Goal: Transaction & Acquisition: Purchase product/service

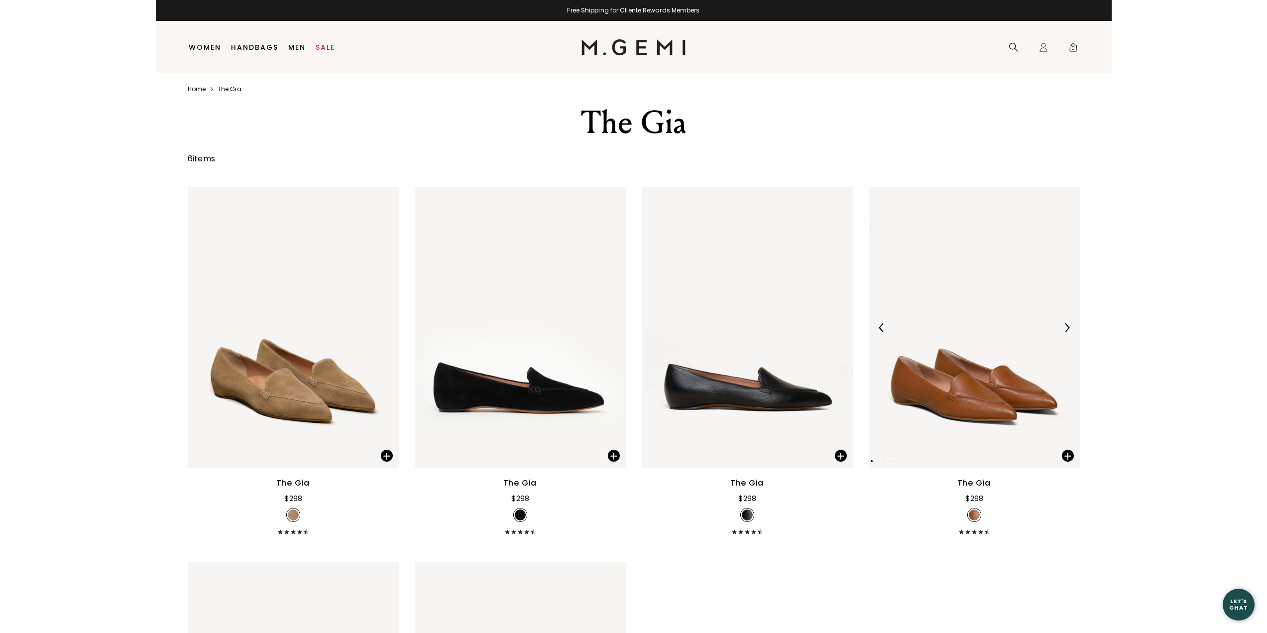
click at [1066, 327] on img at bounding box center [1066, 327] width 9 height 9
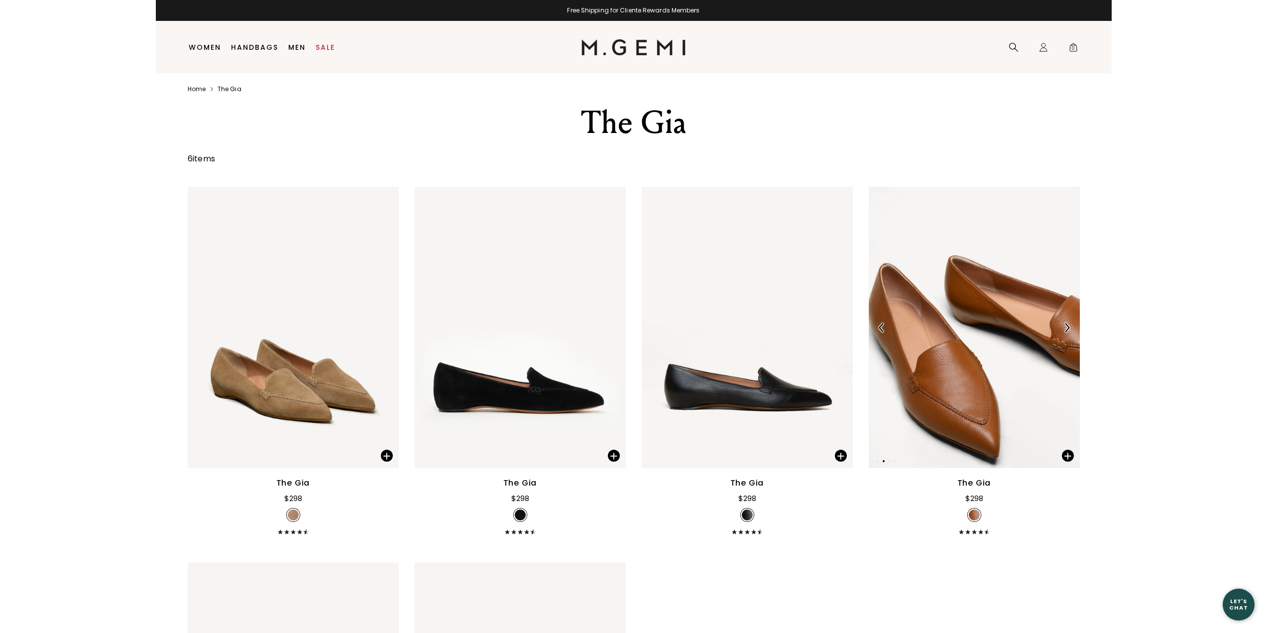
click at [1066, 327] on img at bounding box center [1066, 327] width 9 height 9
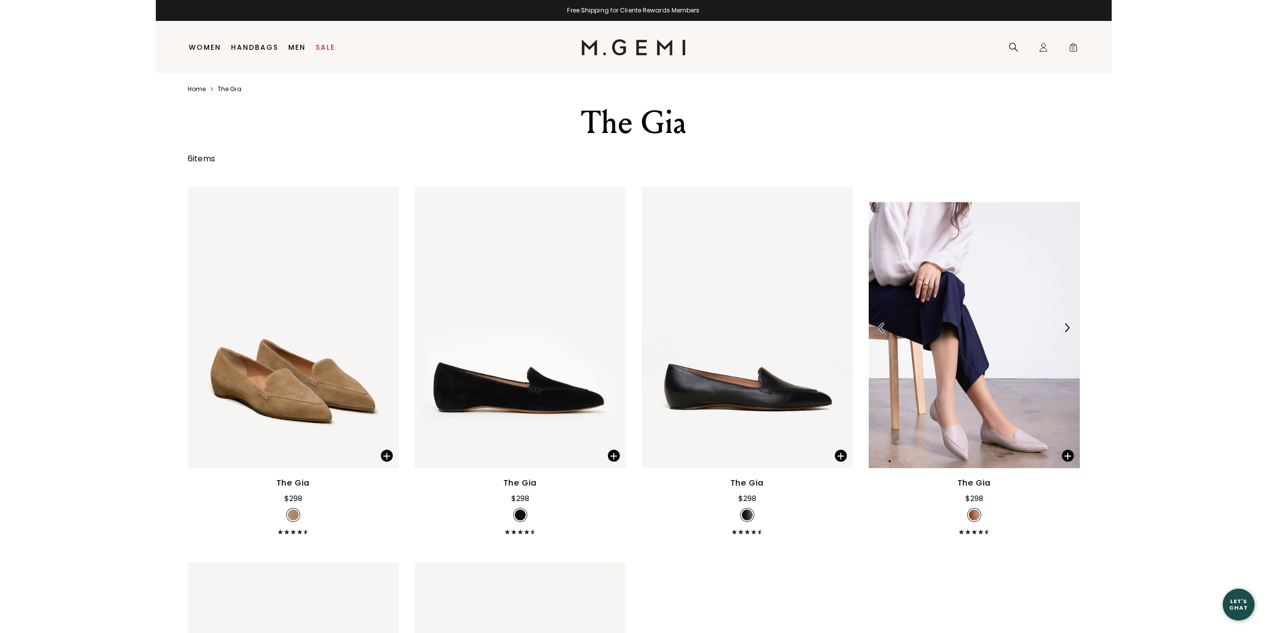
click at [1066, 327] on img at bounding box center [1066, 327] width 9 height 9
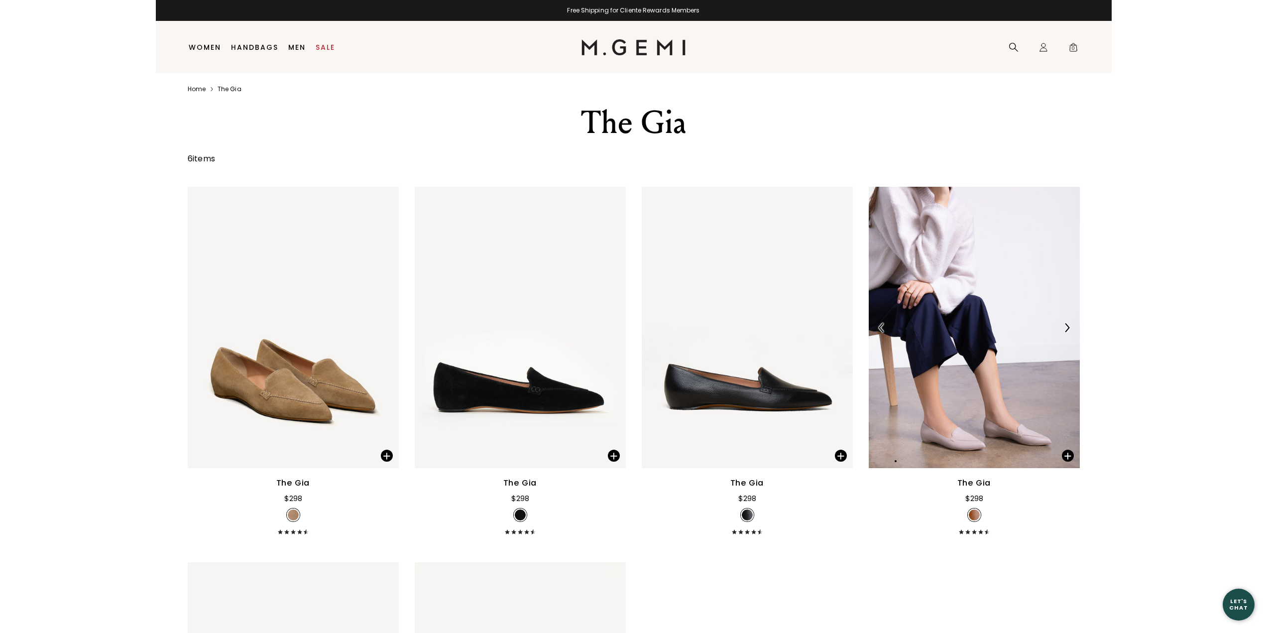
click at [1066, 327] on img at bounding box center [1066, 327] width 9 height 9
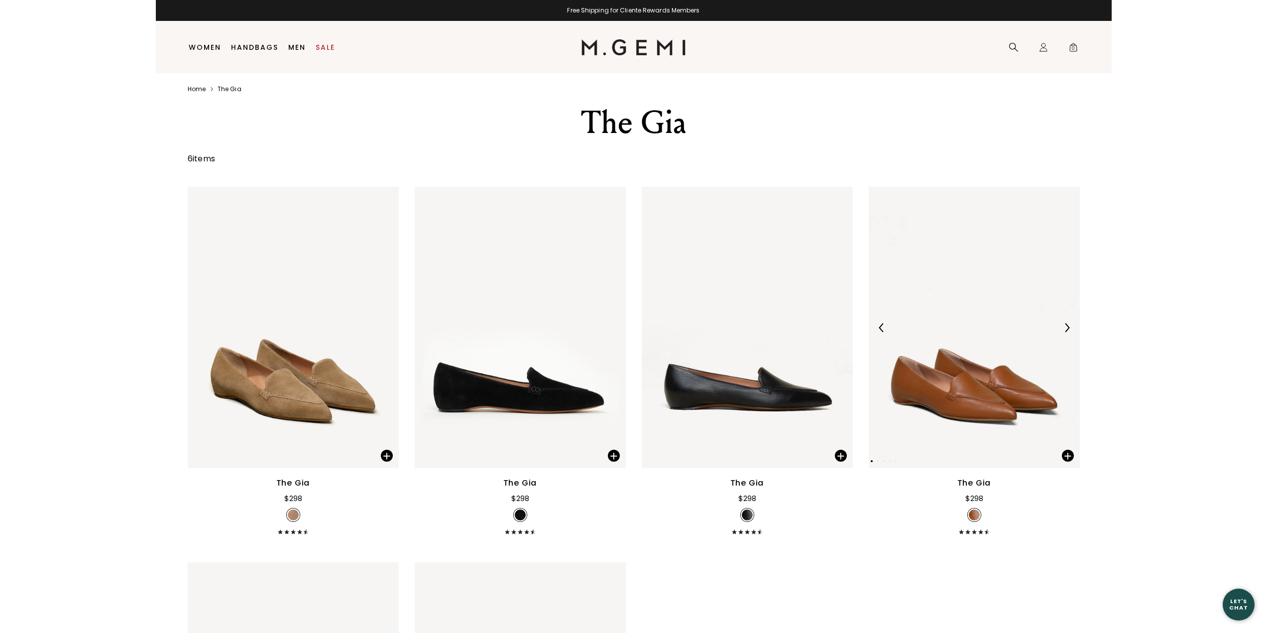
click at [1066, 327] on img at bounding box center [1066, 327] width 9 height 9
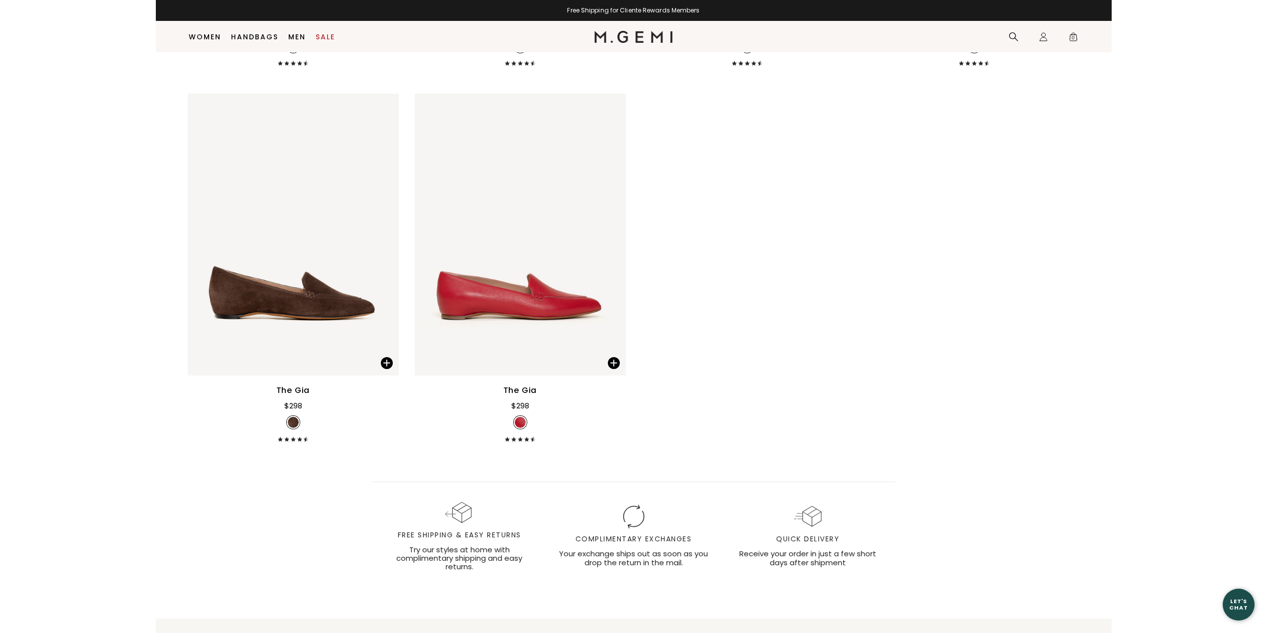
scroll to position [449, 0]
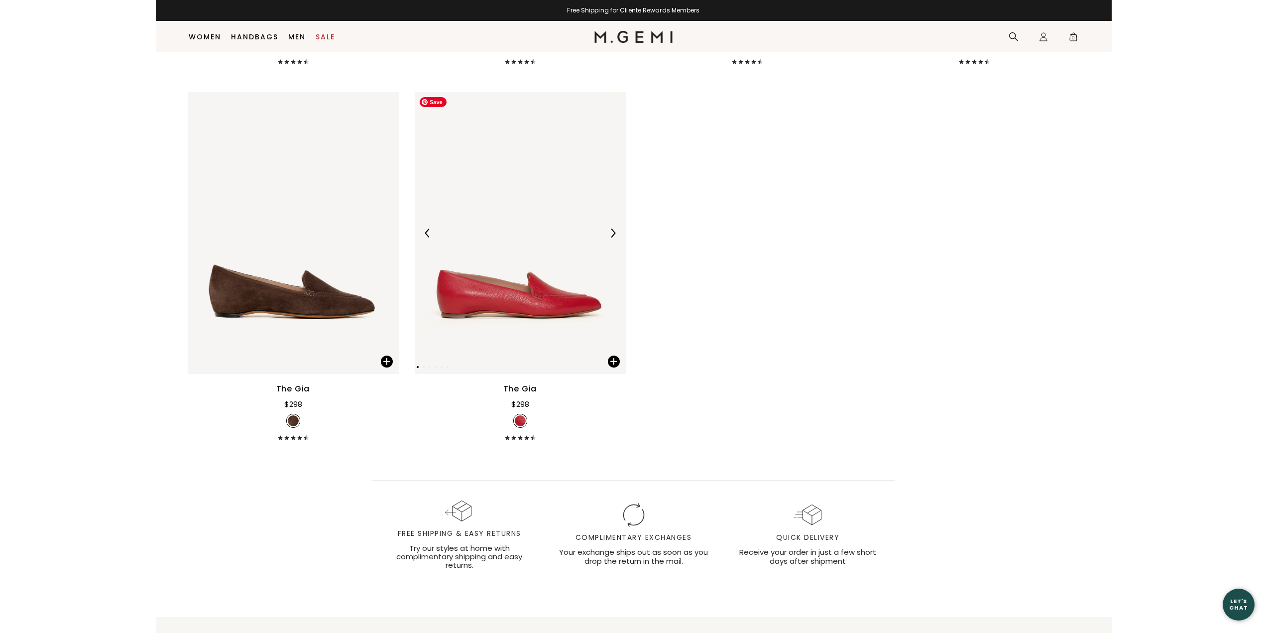
click at [548, 312] on img at bounding box center [520, 232] width 211 height 281
